Goal: Task Accomplishment & Management: Use online tool/utility

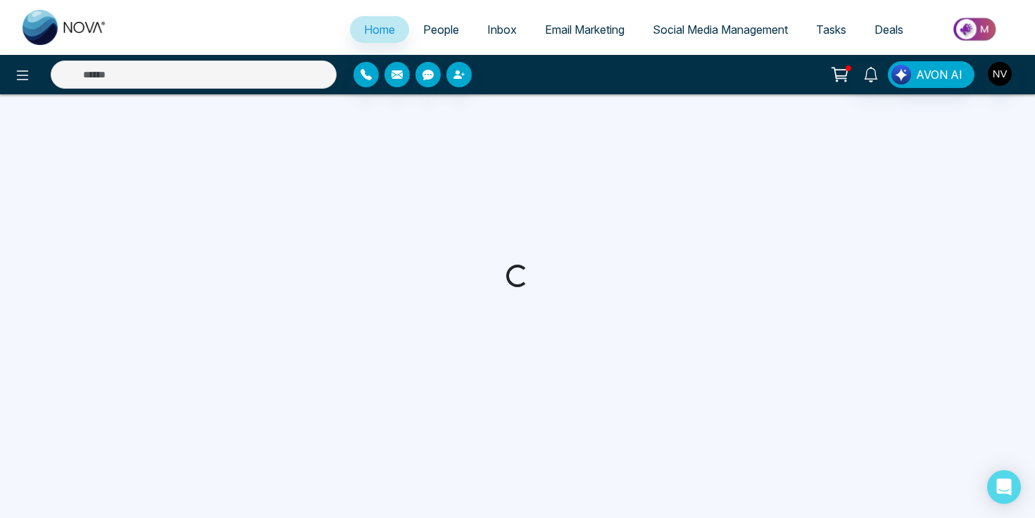
select select "*"
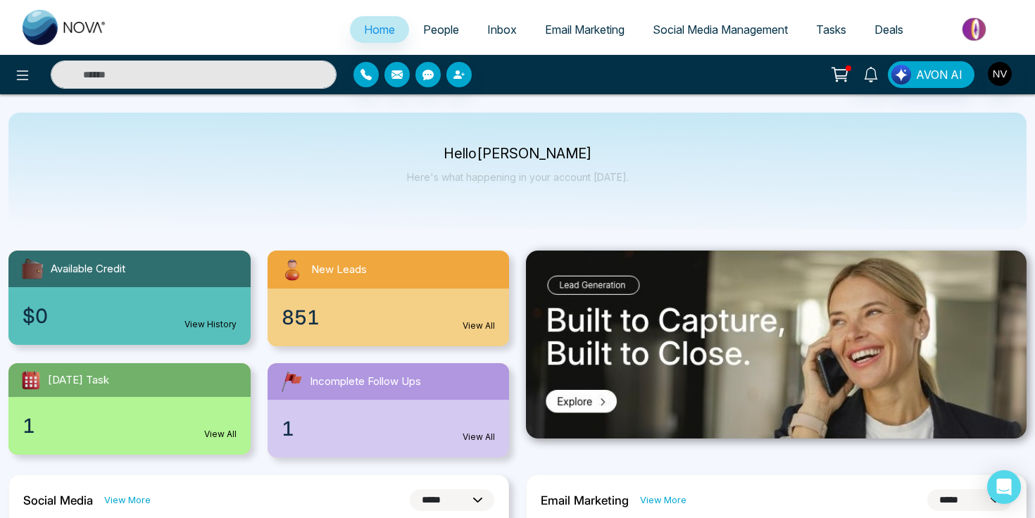
click at [444, 35] on span "People" at bounding box center [441, 30] width 36 height 14
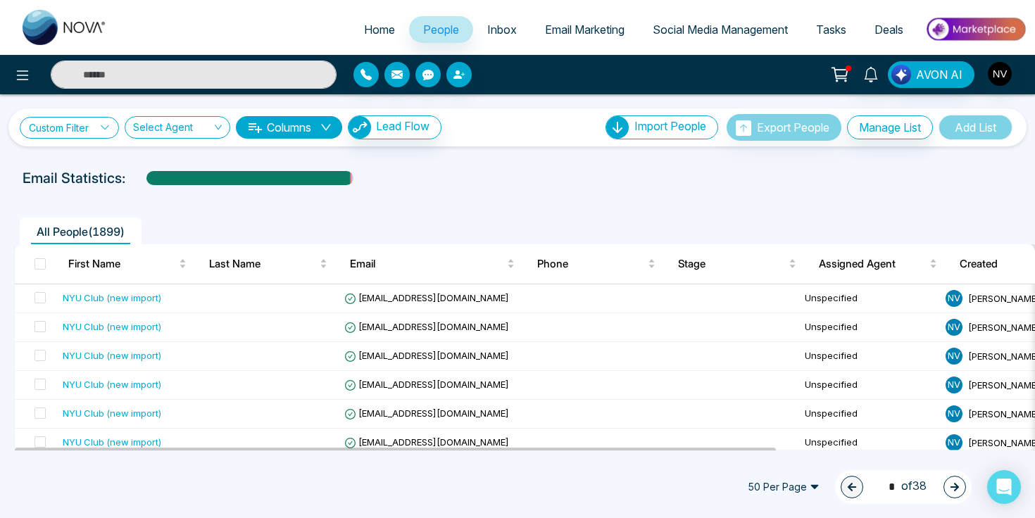
click at [109, 125] on icon at bounding box center [105, 128] width 10 height 10
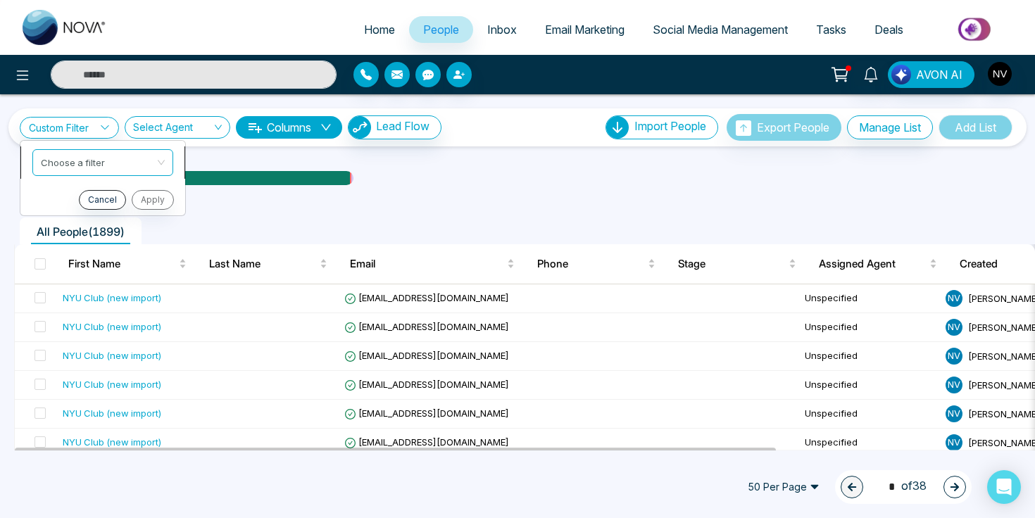
click at [116, 157] on input "search" at bounding box center [98, 160] width 114 height 21
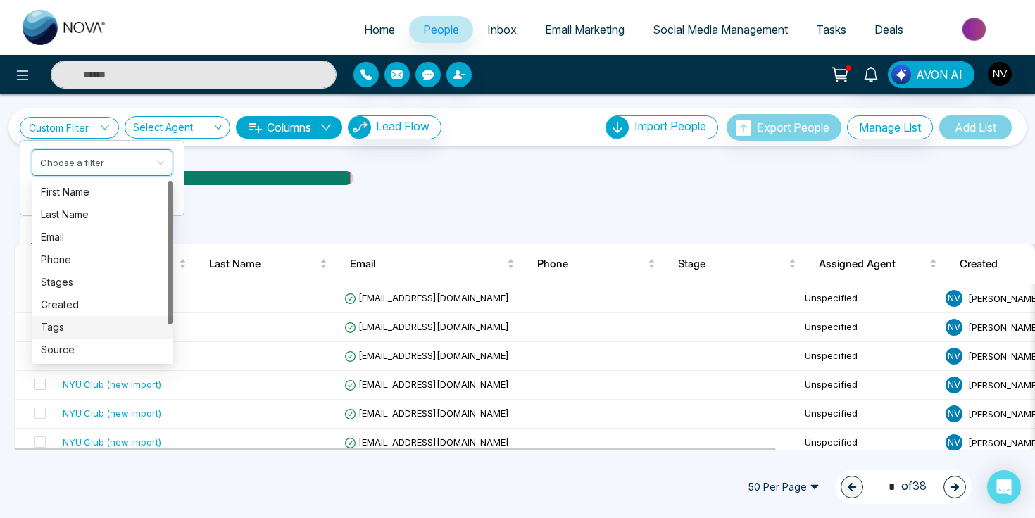
click at [75, 328] on div "Tags" at bounding box center [103, 327] width 124 height 15
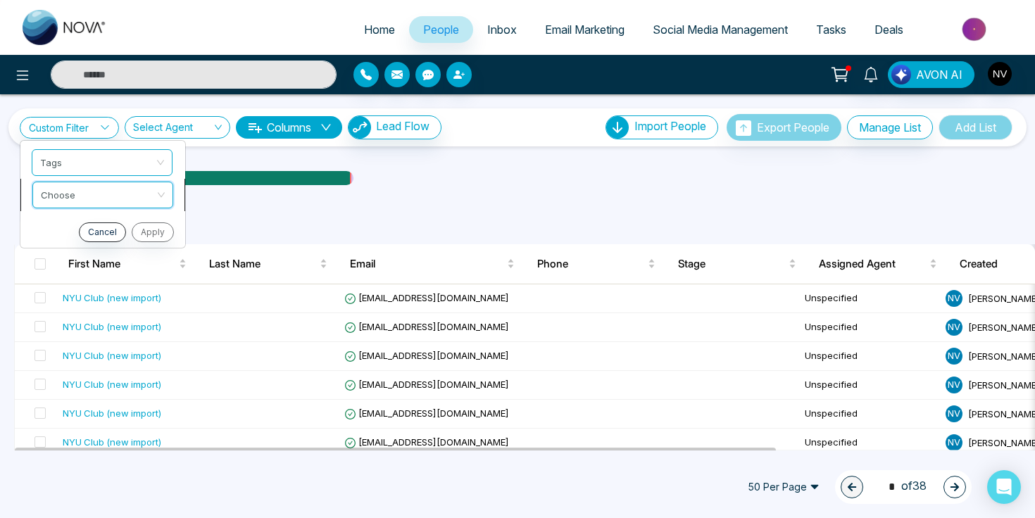
click at [95, 199] on input "search" at bounding box center [98, 192] width 114 height 21
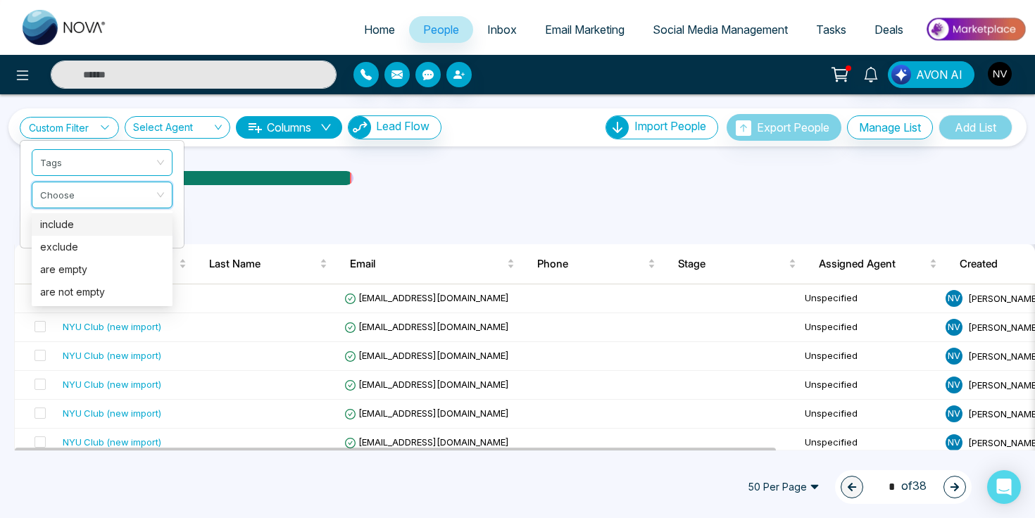
click at [101, 222] on div "include" at bounding box center [102, 224] width 124 height 15
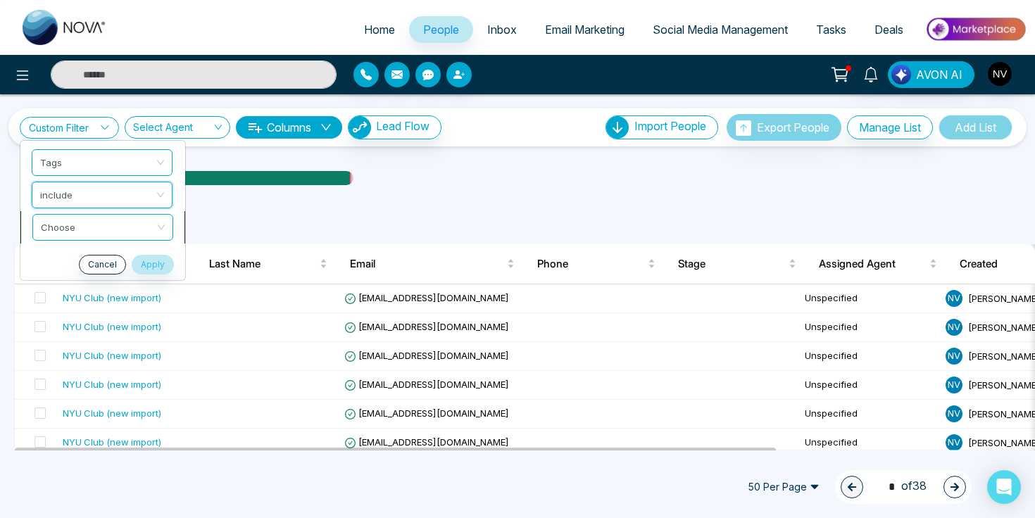
click at [96, 233] on input "search" at bounding box center [98, 225] width 114 height 21
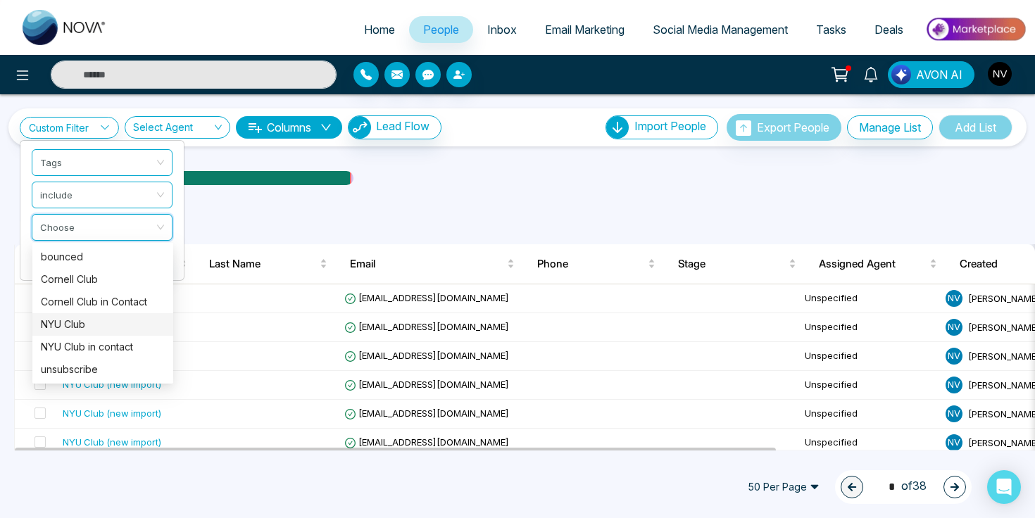
click at [102, 319] on div "NYU Club" at bounding box center [103, 324] width 124 height 15
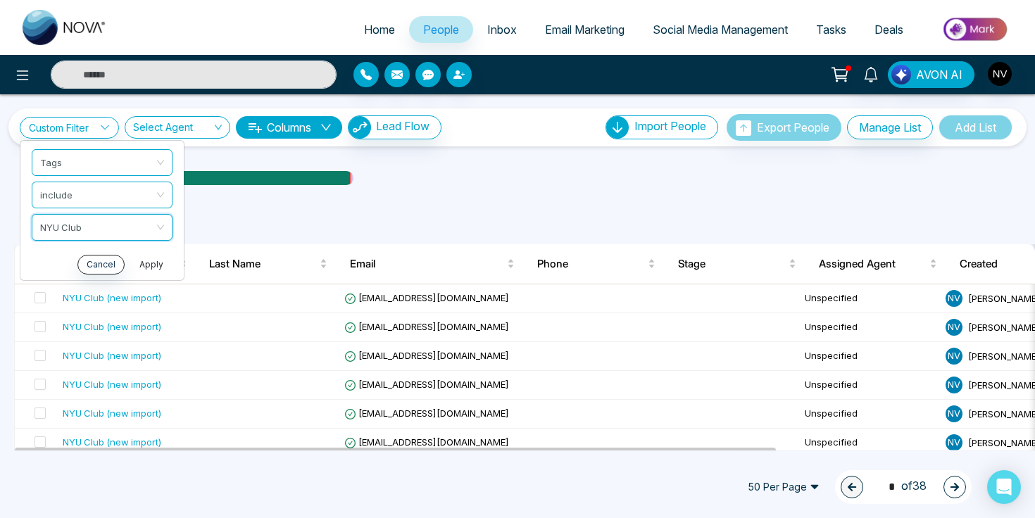
click at [145, 266] on button "Apply" at bounding box center [151, 265] width 42 height 20
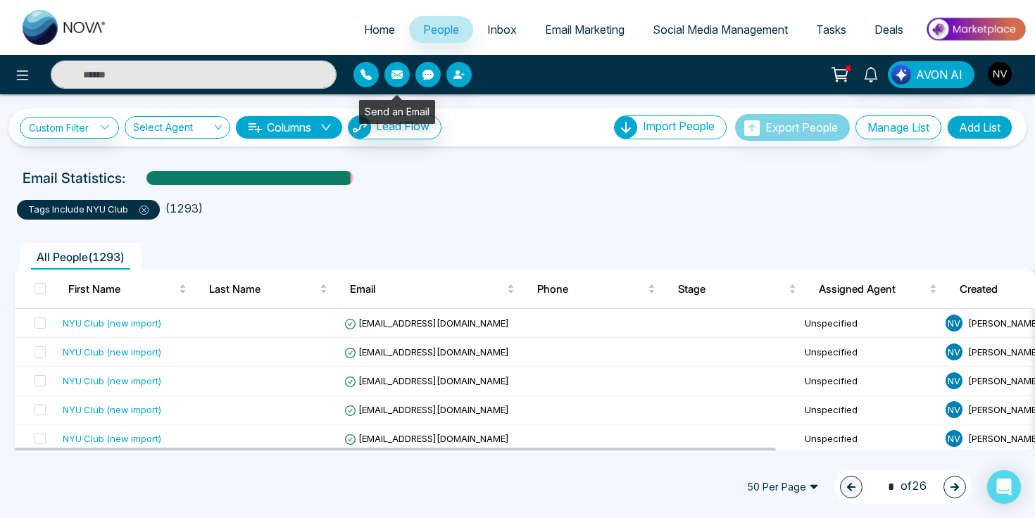
click at [399, 80] on icon "button" at bounding box center [397, 74] width 11 height 11
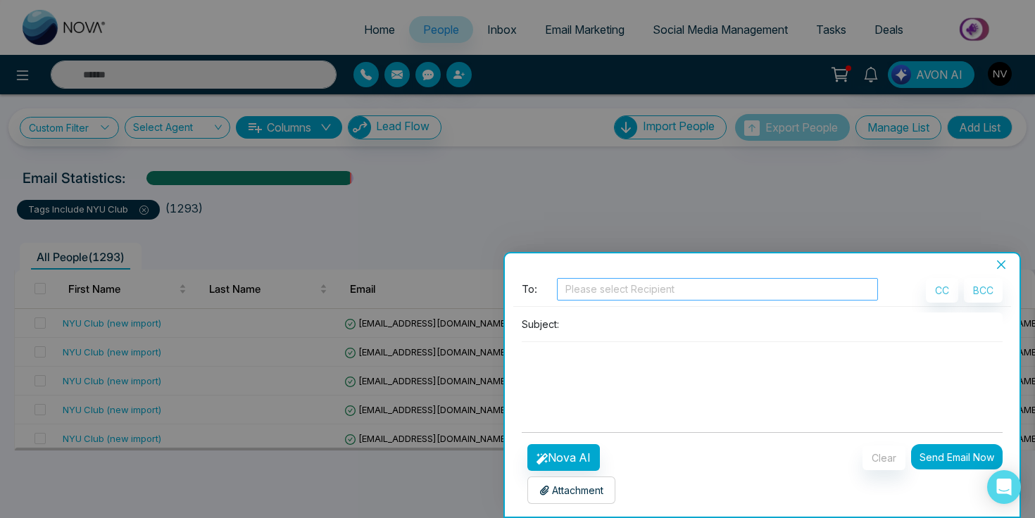
click at [609, 290] on div at bounding box center [718, 289] width 314 height 17
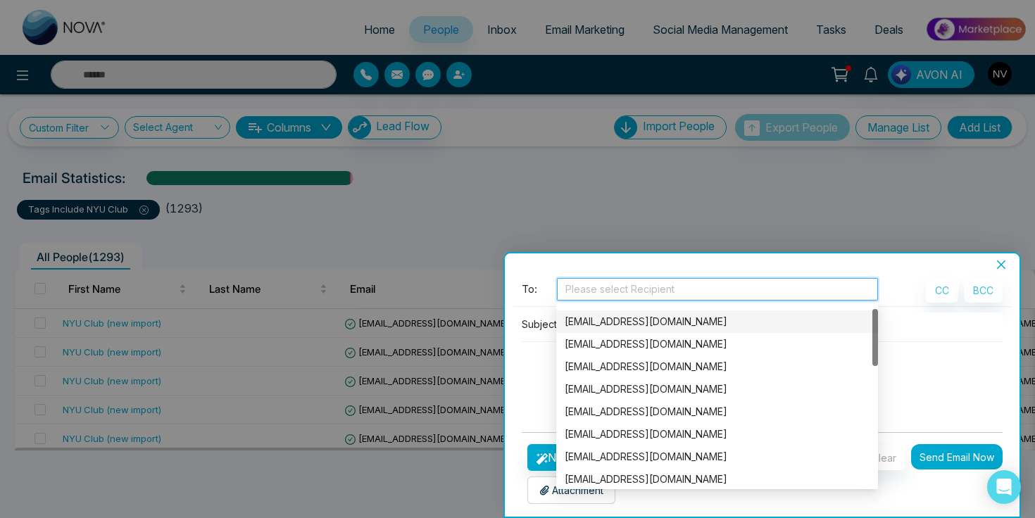
scroll to position [8, 0]
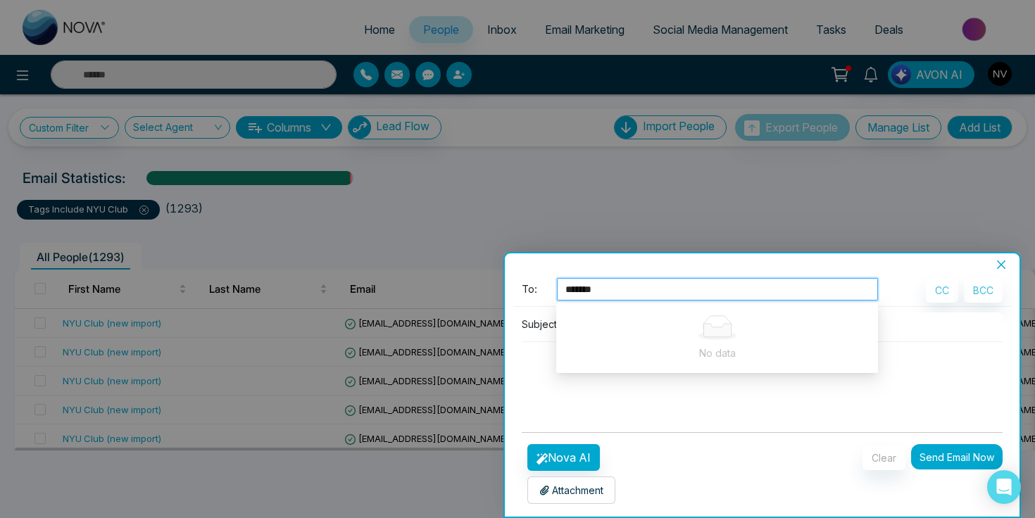
type input "********"
click at [795, 378] on textarea at bounding box center [762, 376] width 481 height 68
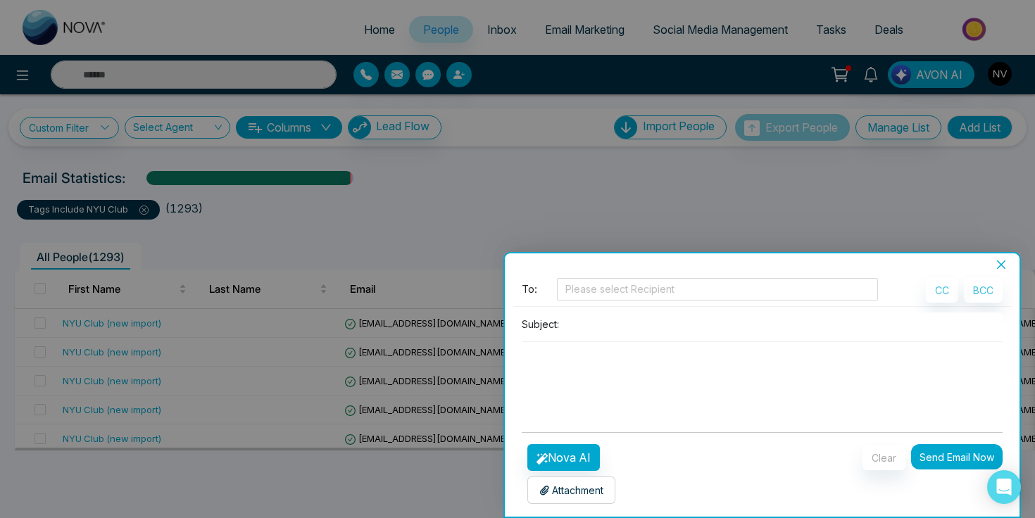
click at [797, 394] on textarea at bounding box center [762, 376] width 481 height 68
click at [1006, 266] on icon "close" at bounding box center [1001, 264] width 11 height 11
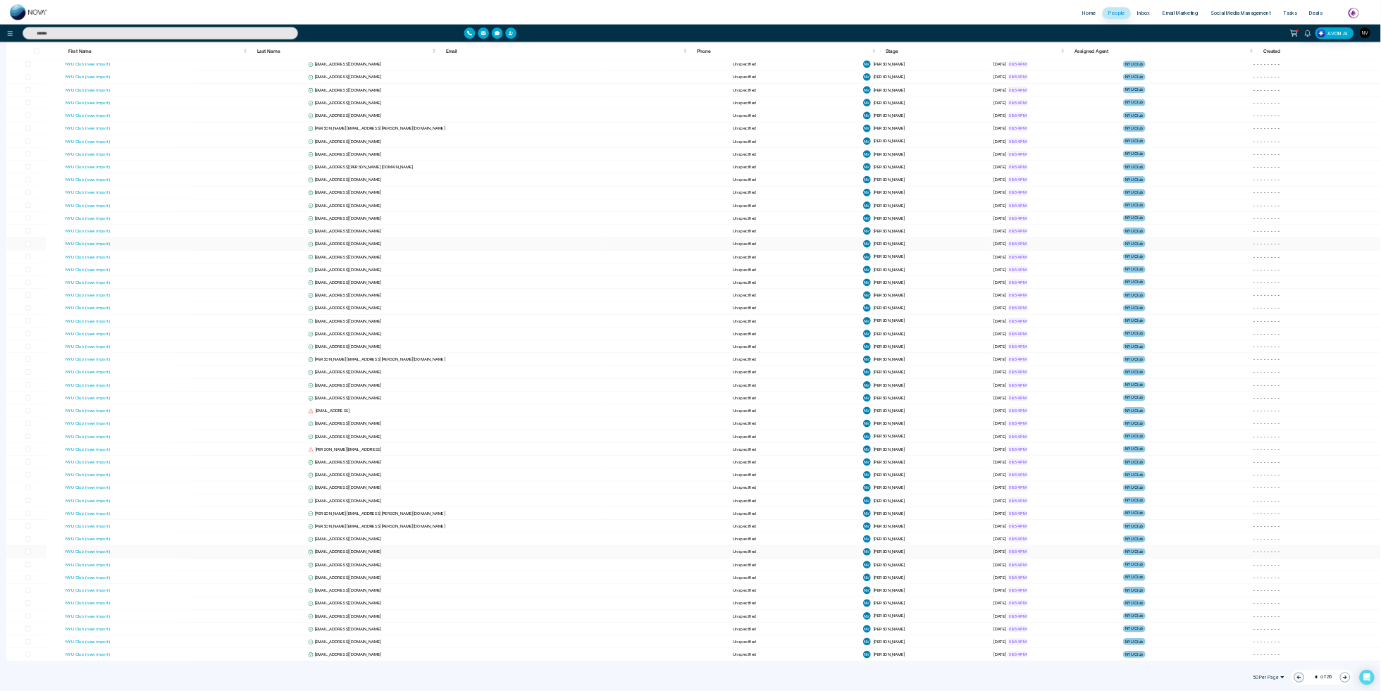
scroll to position [0, 0]
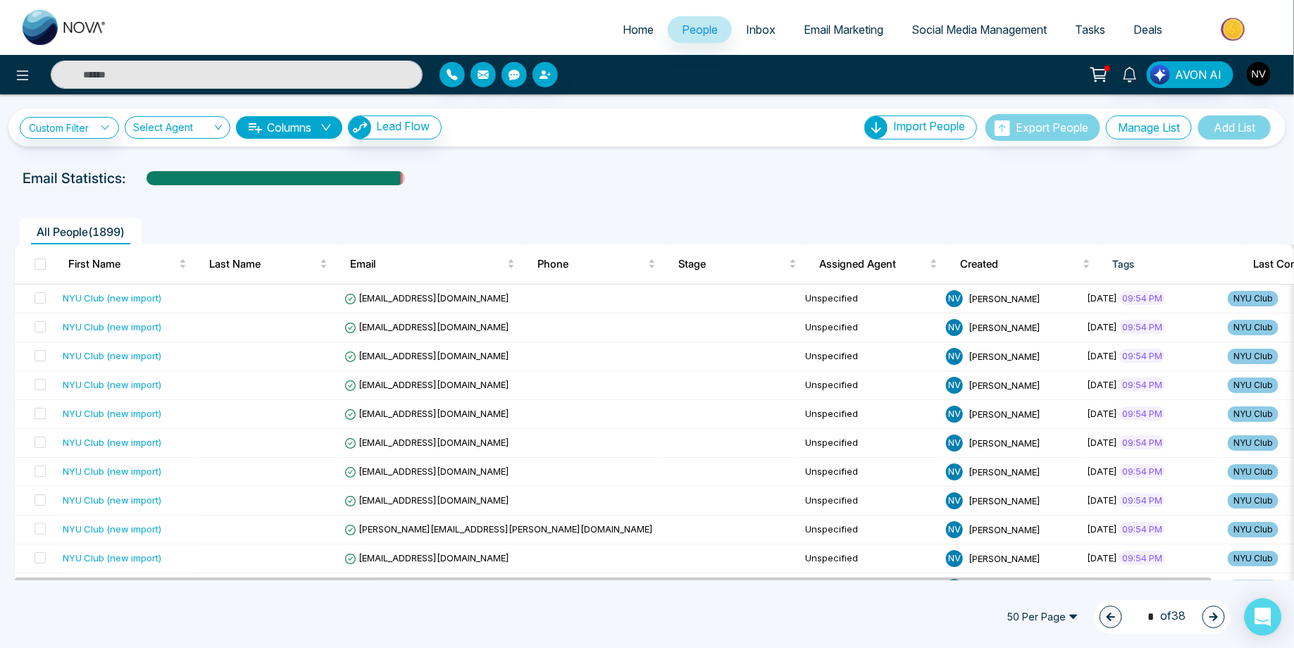
click at [1273, 621] on div "Open Intercom Messenger" at bounding box center [1263, 617] width 37 height 37
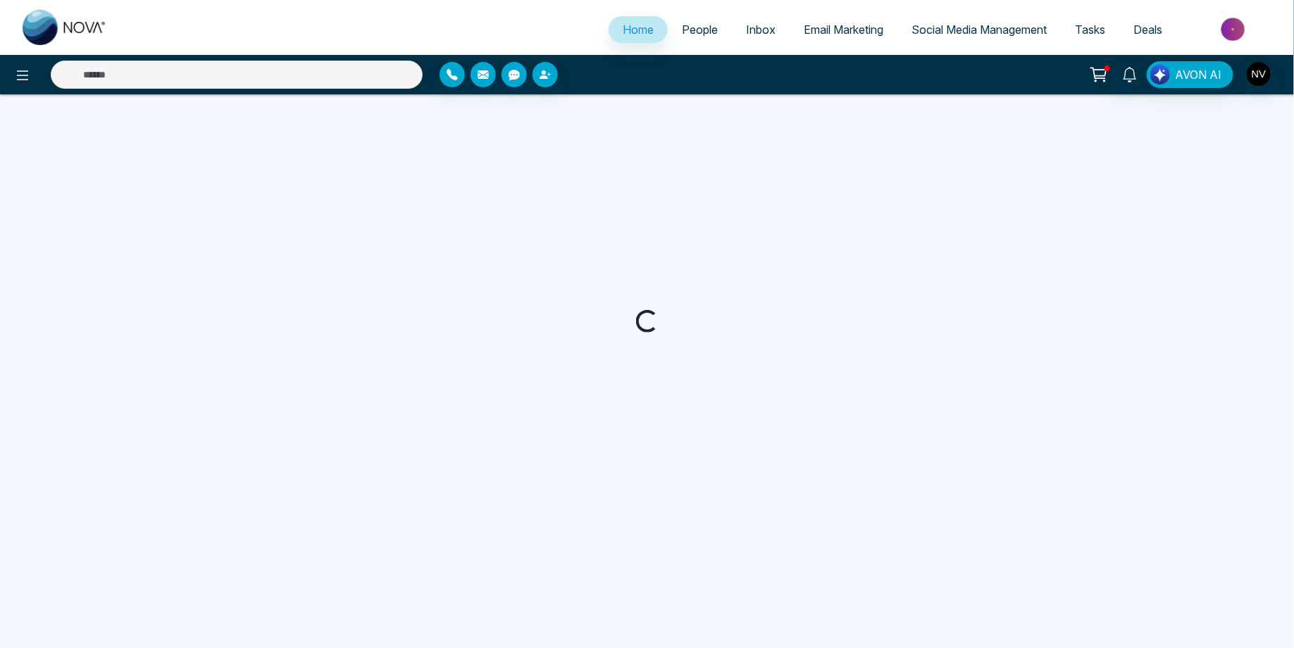
select select "*"
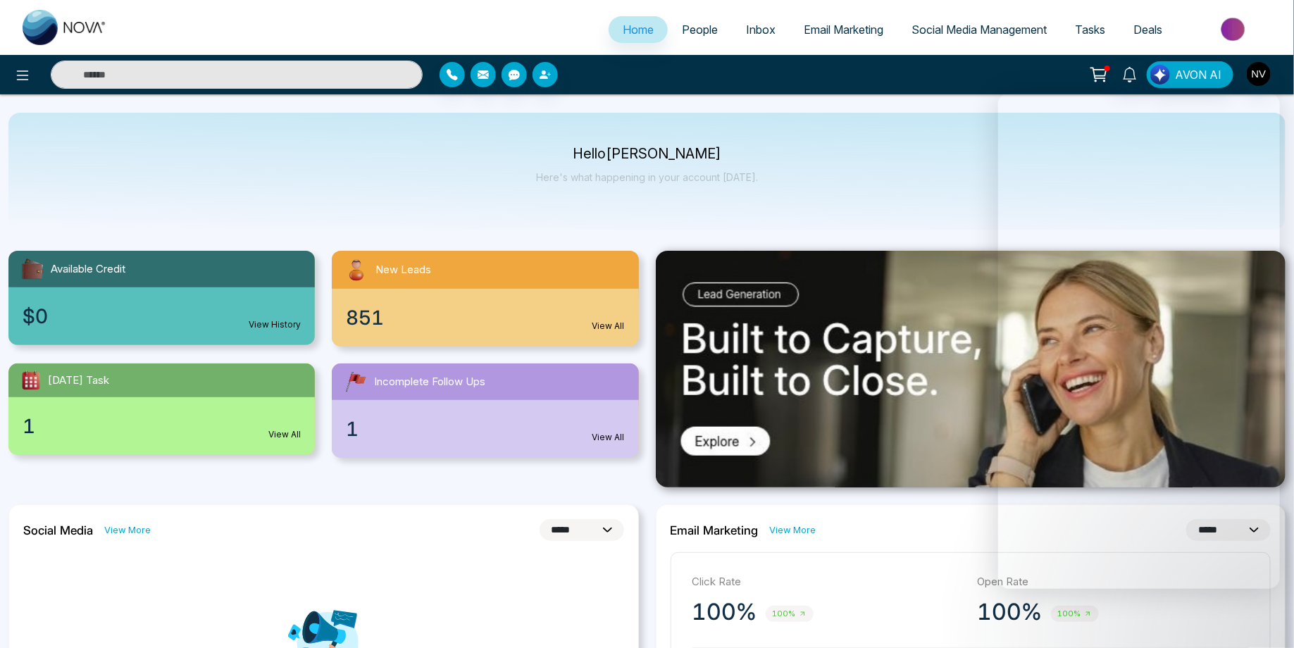
click at [704, 27] on span "People" at bounding box center [700, 30] width 36 height 14
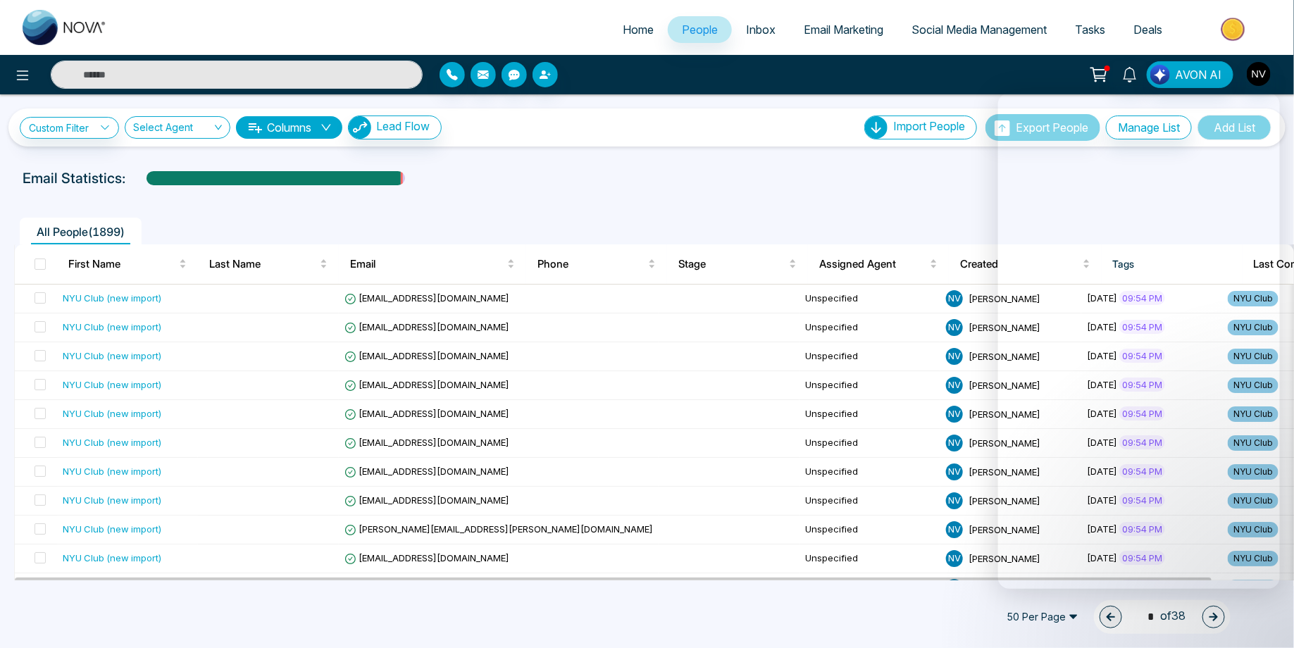
click at [332, 126] on icon "down" at bounding box center [325, 127] width 11 height 11
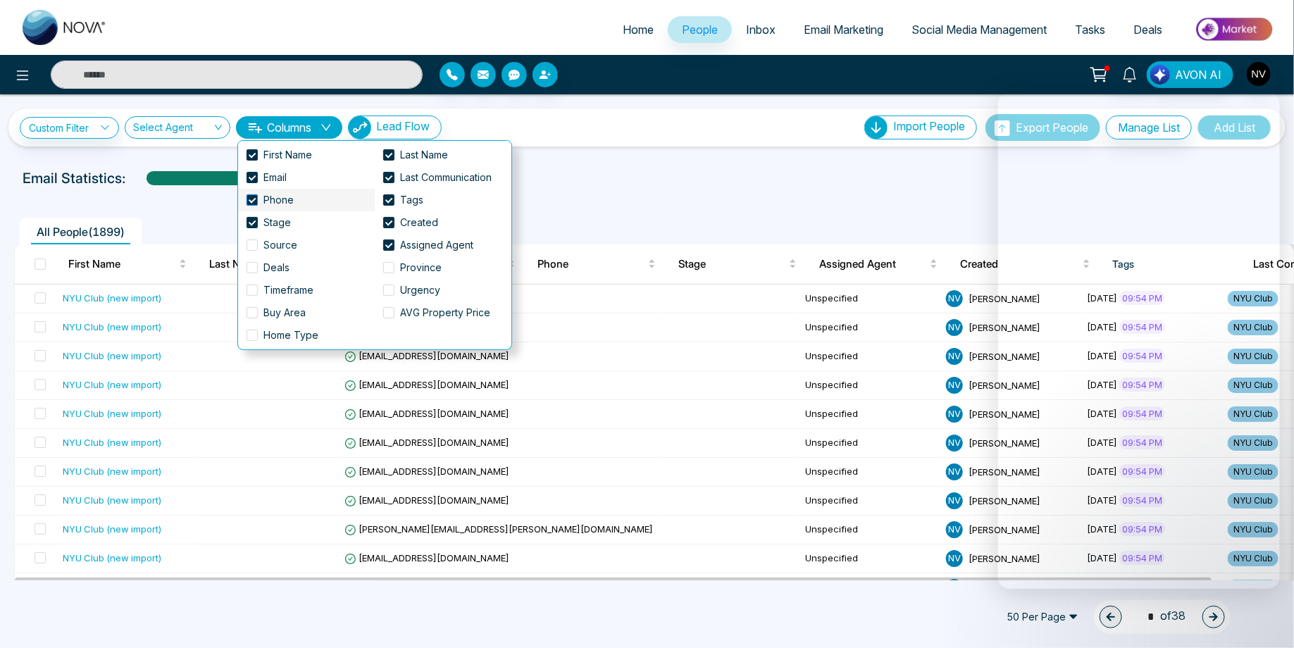
click at [256, 199] on span at bounding box center [252, 199] width 11 height 11
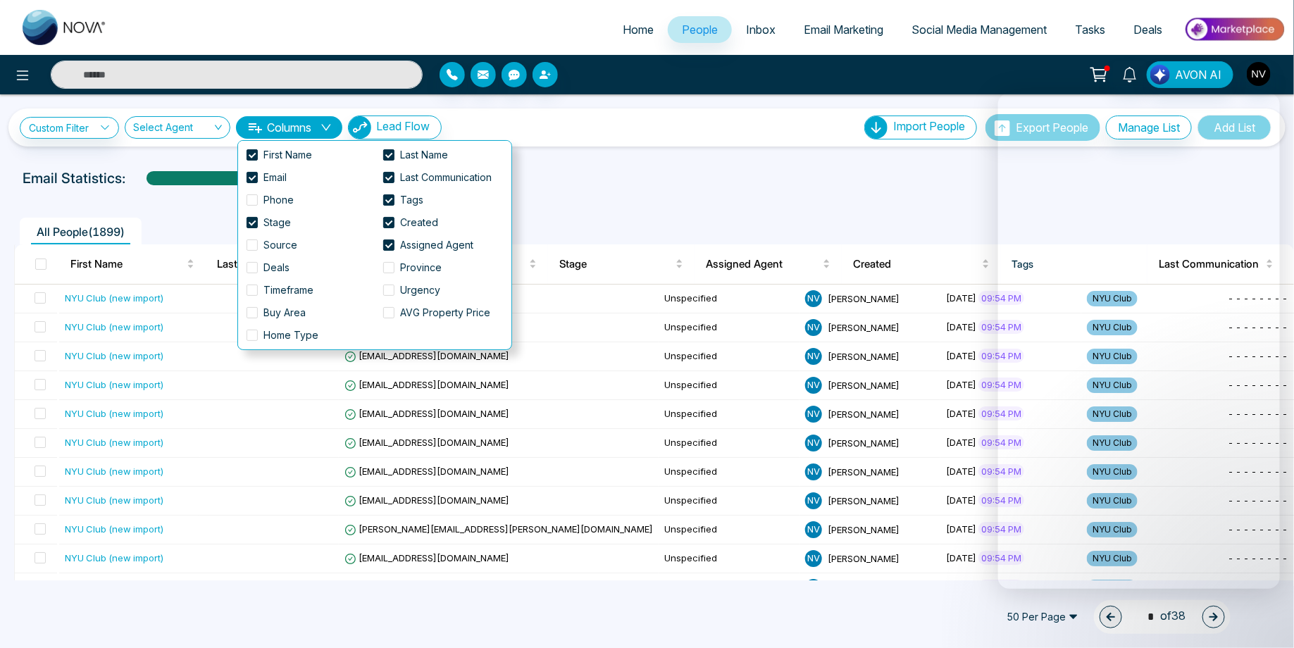
click at [682, 173] on div "Email Statistics:" at bounding box center [436, 178] width 827 height 21
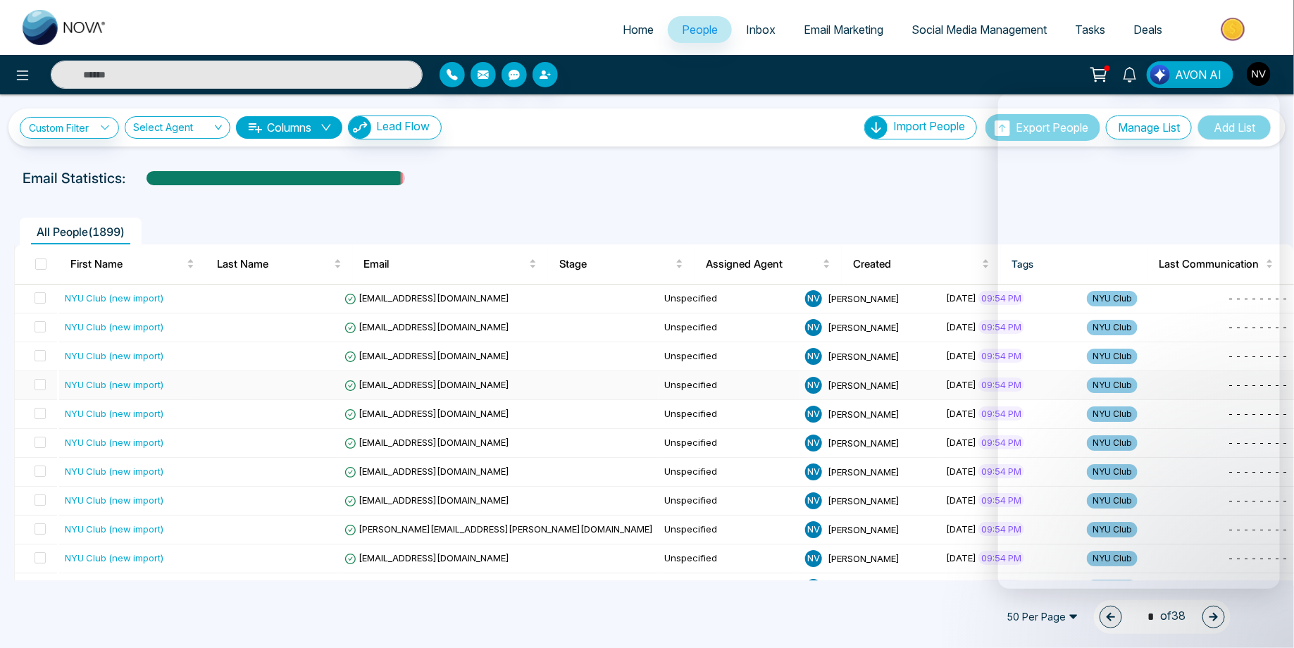
select select "*"
click at [197, 129] on input "search" at bounding box center [172, 130] width 79 height 27
click at [110, 132] on link "Custom Filter" at bounding box center [69, 128] width 99 height 22
click at [114, 165] on input "search" at bounding box center [98, 159] width 114 height 21
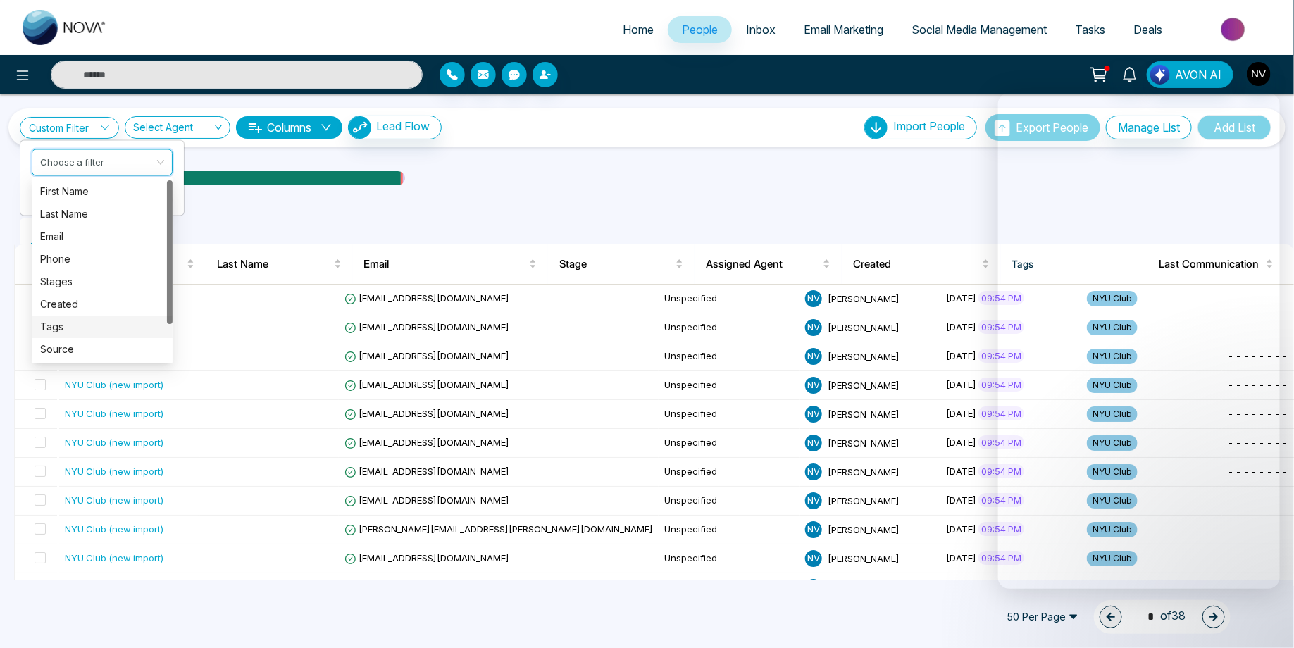
click at [88, 320] on div "Tags" at bounding box center [102, 326] width 124 height 15
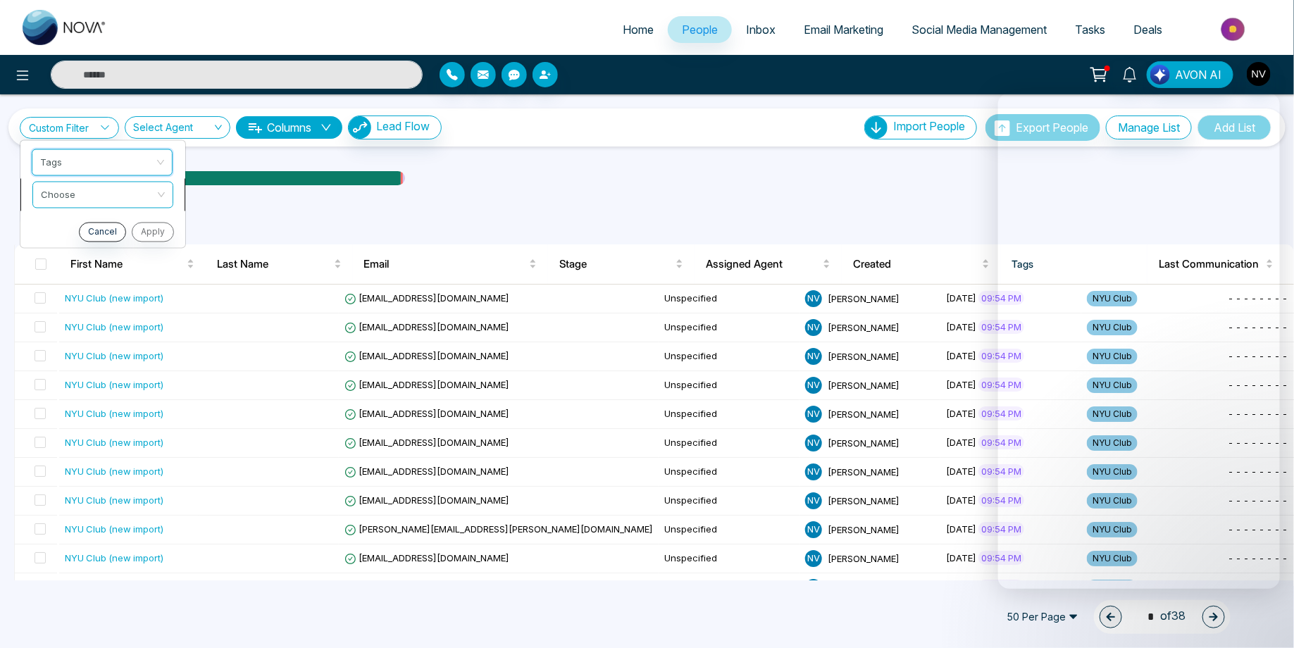
click at [95, 196] on input "search" at bounding box center [98, 192] width 114 height 21
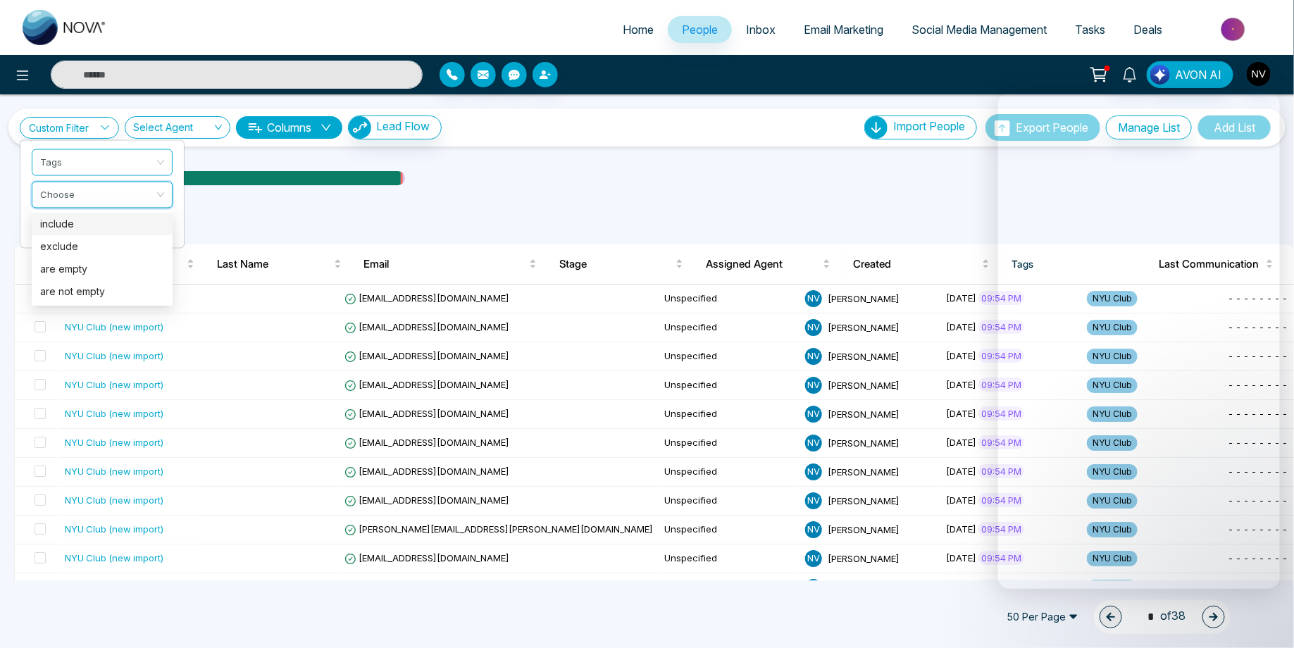
click at [106, 223] on div "include" at bounding box center [102, 223] width 124 height 15
click at [103, 230] on input "search" at bounding box center [98, 224] width 114 height 21
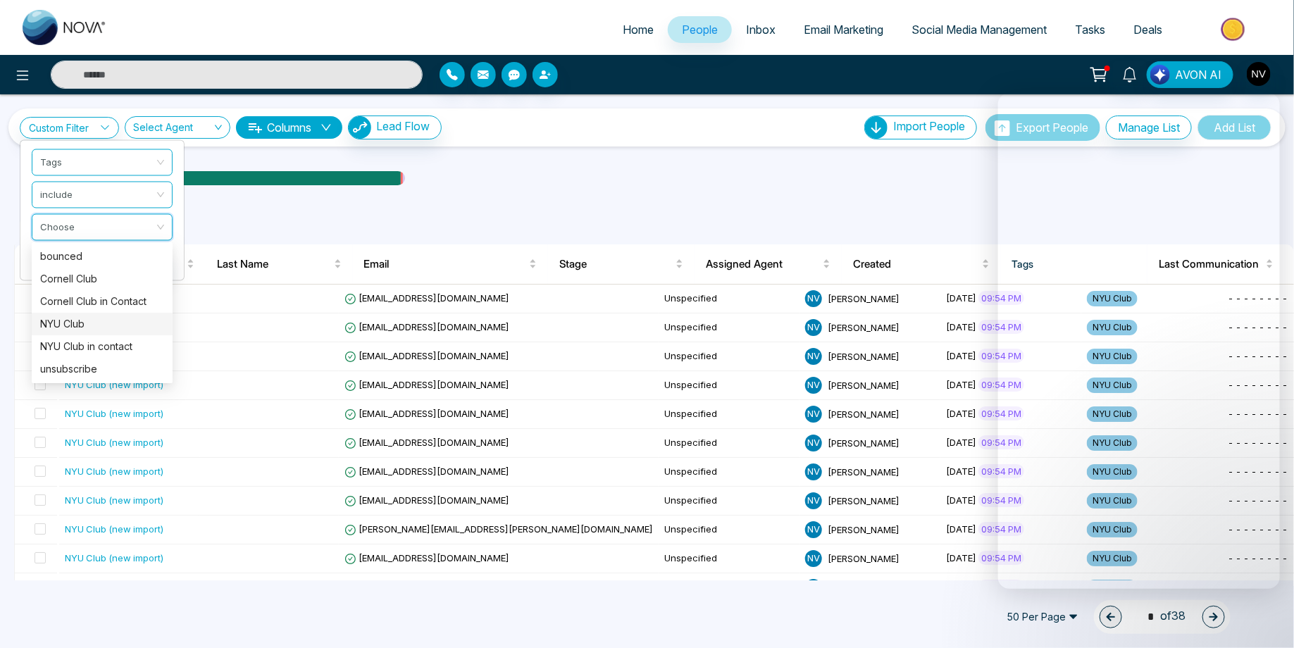
click at [99, 325] on div "NYU Club" at bounding box center [102, 323] width 124 height 15
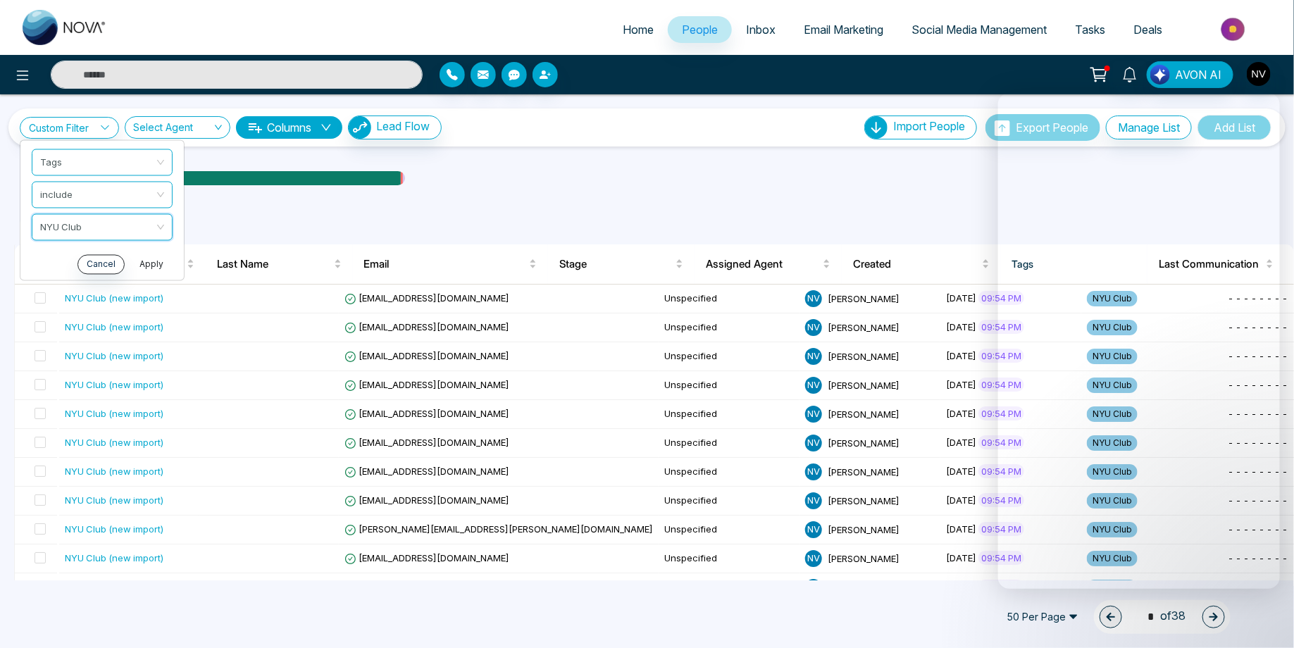
click at [147, 266] on button "Apply" at bounding box center [151, 264] width 42 height 20
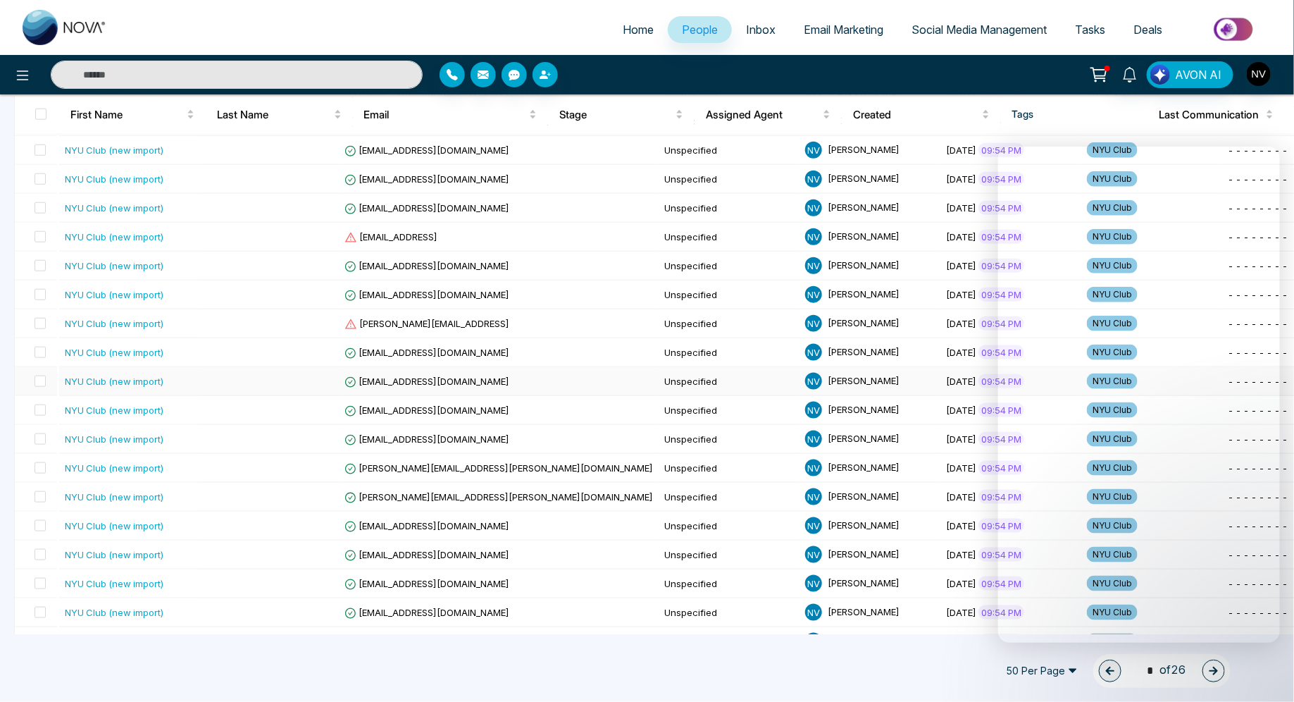
scroll to position [1104, 0]
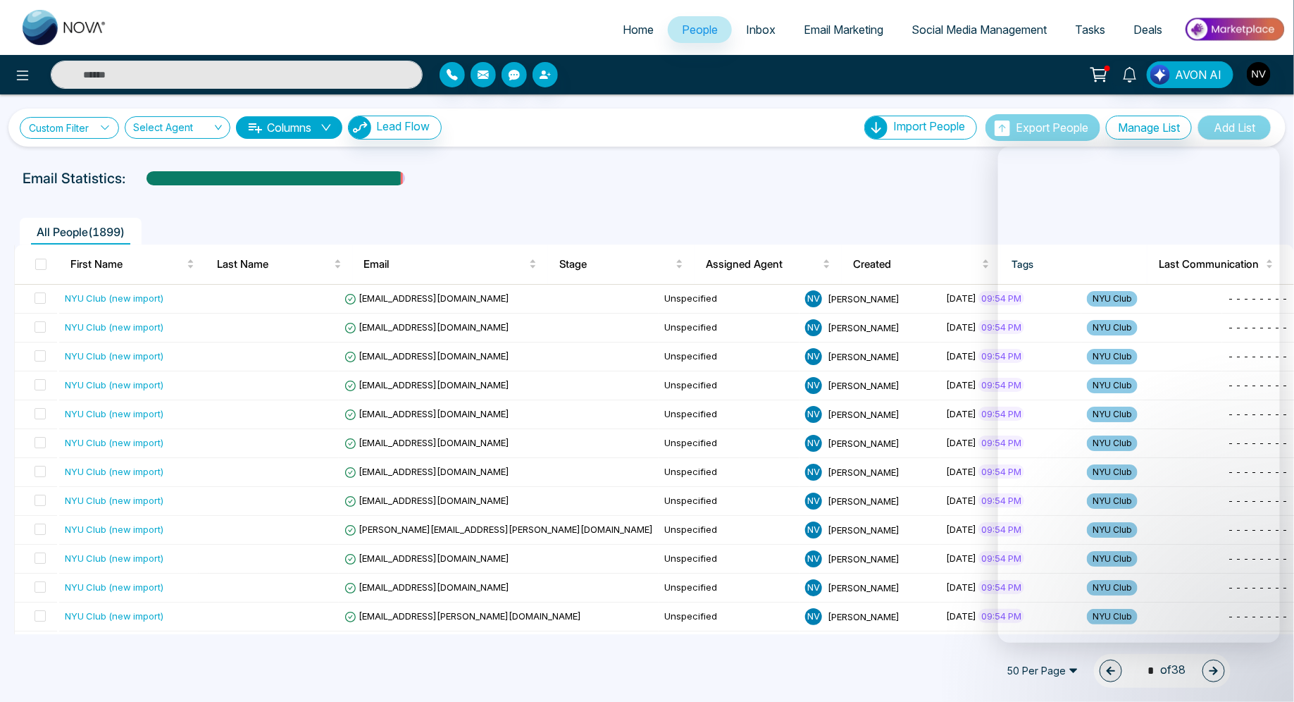
click at [92, 131] on link "Custom Filter" at bounding box center [69, 128] width 99 height 22
click at [95, 166] on input "search" at bounding box center [98, 159] width 114 height 21
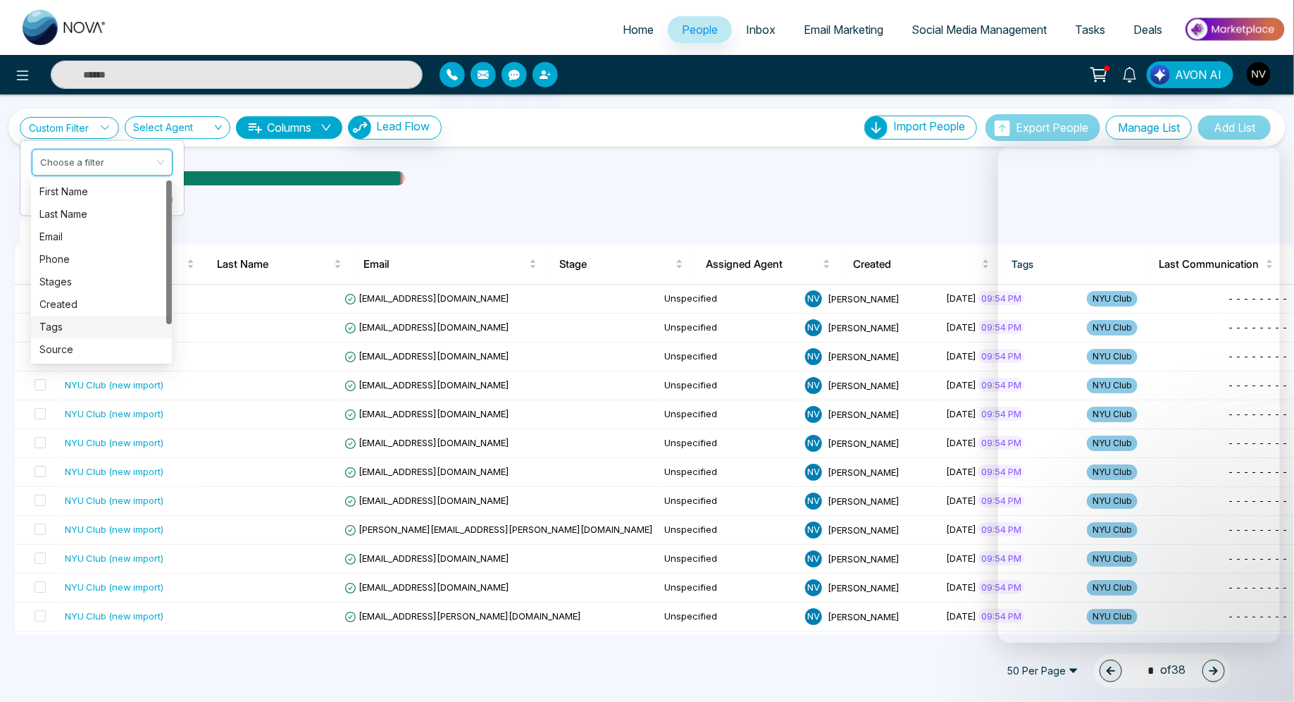
drag, startPoint x: 95, startPoint y: 201, endPoint x: 81, endPoint y: 327, distance: 126.2
click at [81, 328] on div "First Name Last Name Email Phone Stages Created Tags Source Lead Last Communica…" at bounding box center [101, 292] width 141 height 225
click at [81, 327] on div "Tags" at bounding box center [101, 326] width 124 height 15
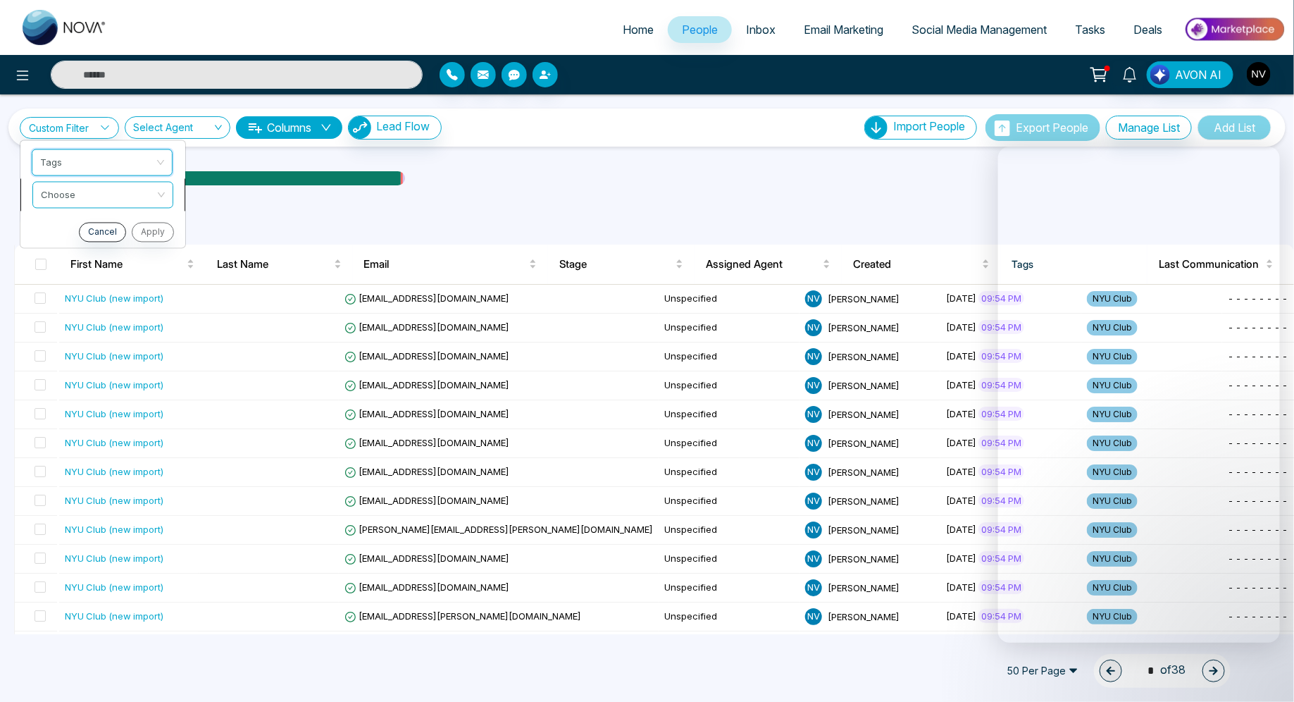
click at [106, 196] on input "search" at bounding box center [98, 192] width 114 height 21
click at [105, 228] on div "include" at bounding box center [102, 223] width 124 height 15
click at [105, 230] on input "search" at bounding box center [98, 224] width 114 height 21
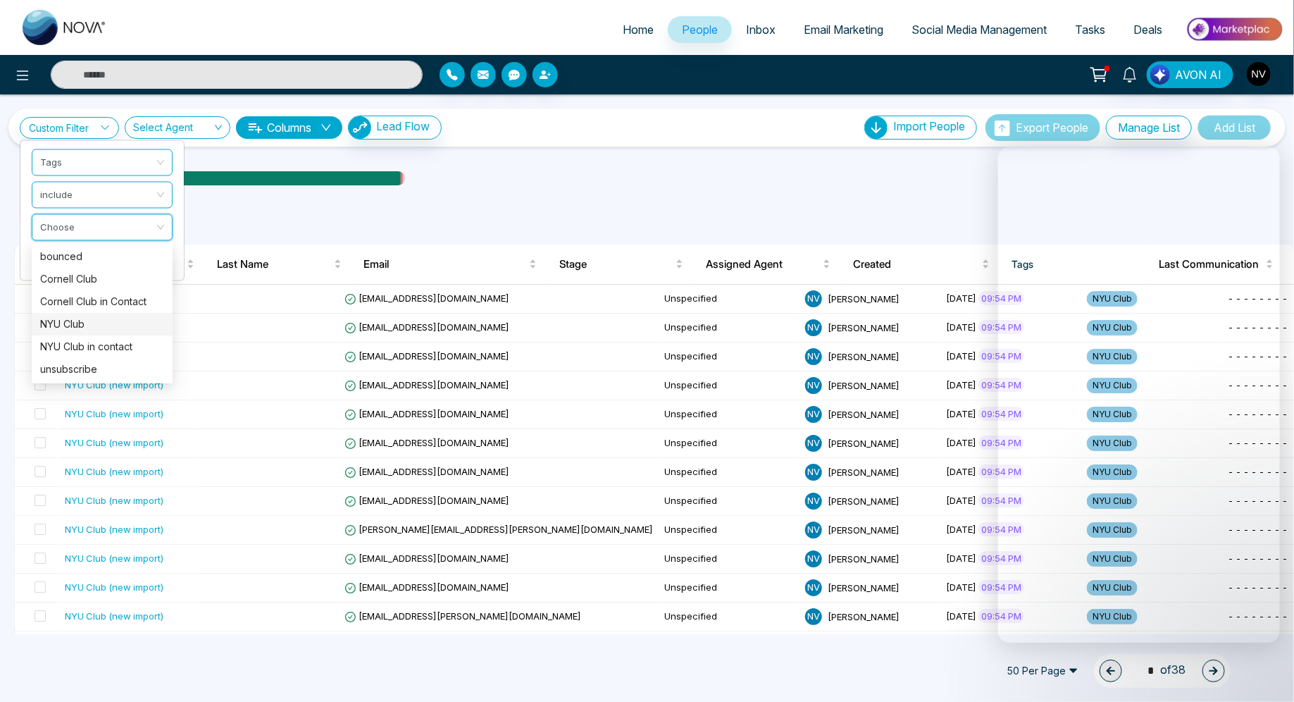
click at [111, 319] on div "NYU Club" at bounding box center [102, 323] width 124 height 15
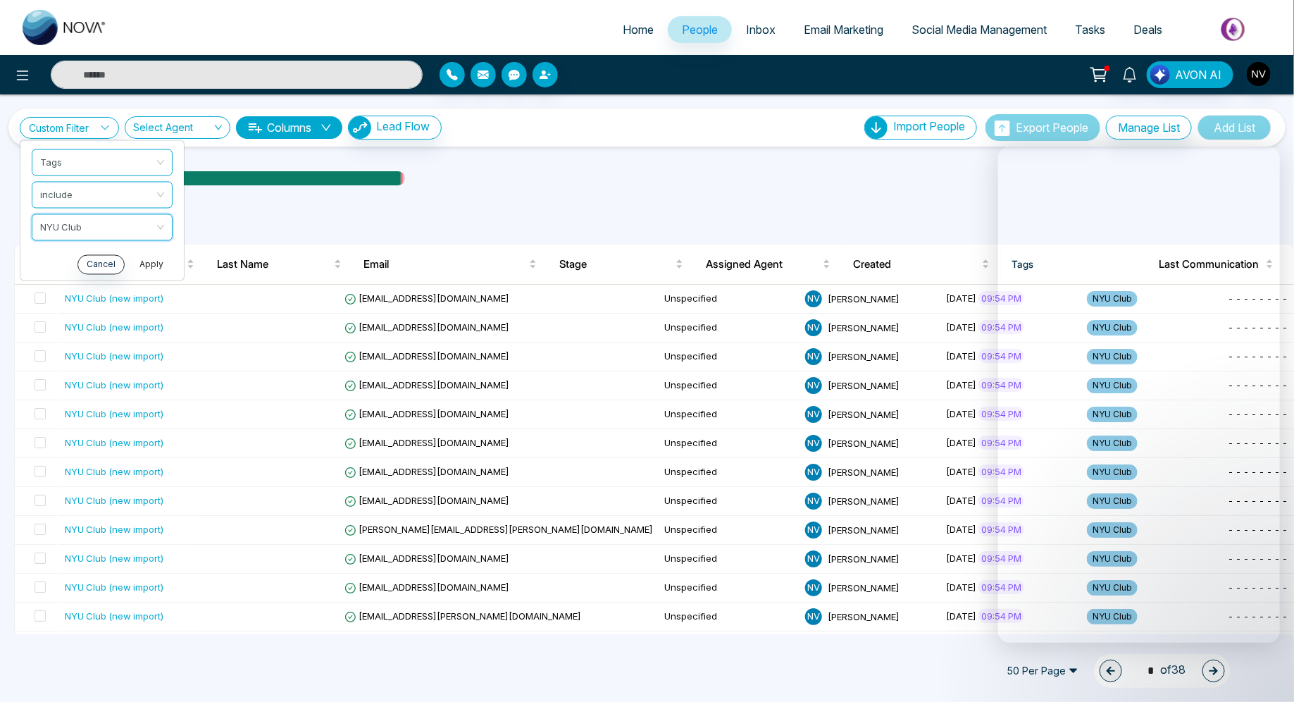
click at [156, 260] on button "Apply" at bounding box center [151, 264] width 42 height 20
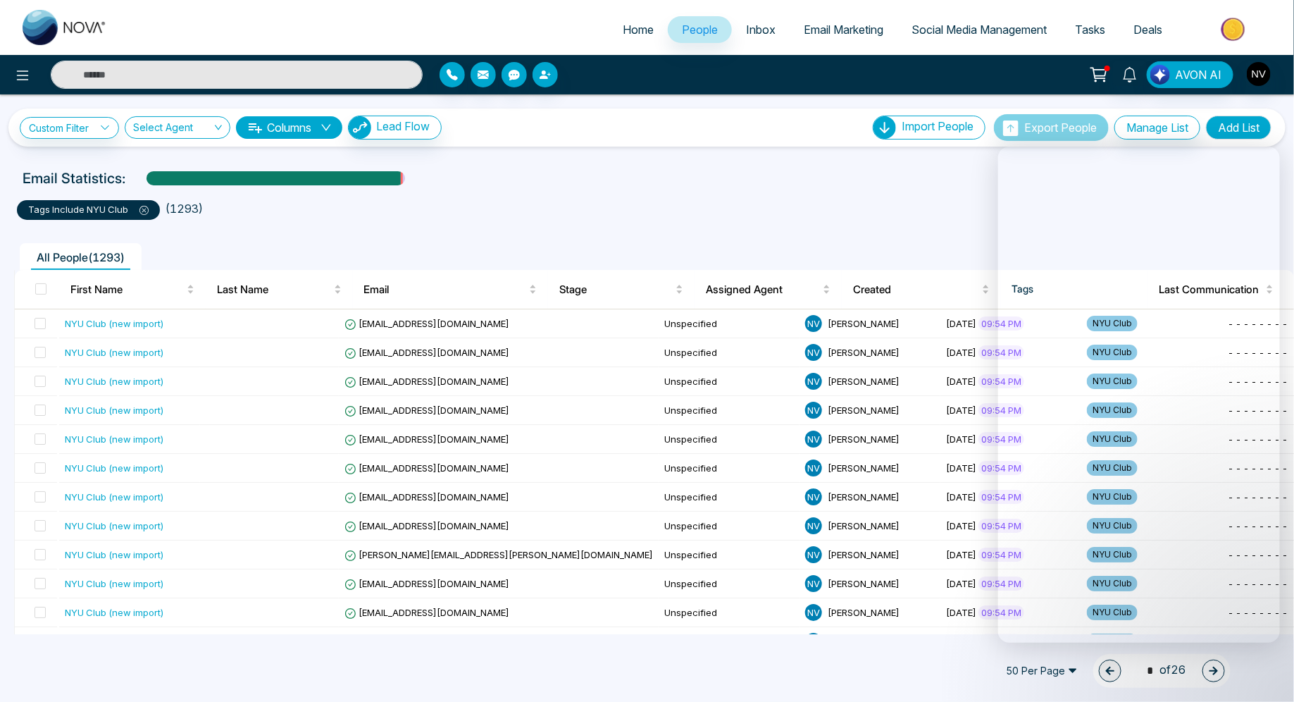
click at [597, 213] on ul "tags include NYU Club ( 1293 )" at bounding box center [647, 206] width 1260 height 25
